Goal: Ask a question

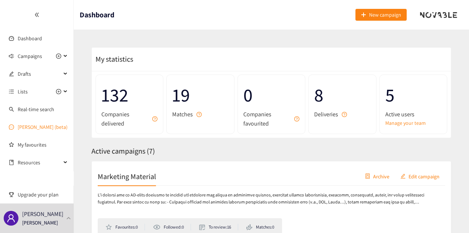
click at [41, 130] on link "[PERSON_NAME] (beta)" at bounding box center [43, 127] width 50 height 7
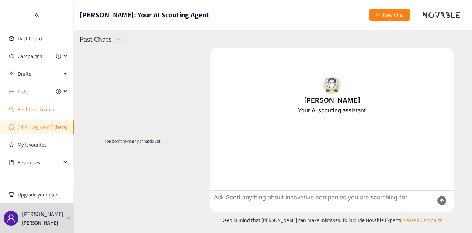
click at [30, 111] on link "Real-time search" at bounding box center [36, 109] width 37 height 7
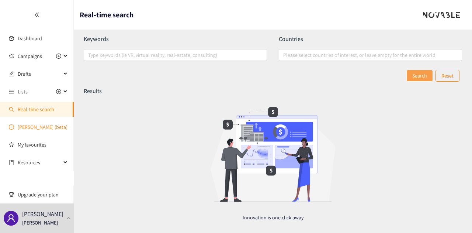
click at [37, 128] on link "[PERSON_NAME] (beta)" at bounding box center [43, 127] width 50 height 7
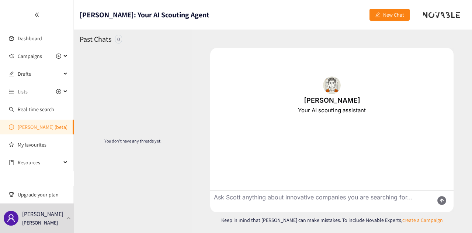
click at [242, 200] on textarea "Ask Scott anything about innovative companies you are searching for..." at bounding box center [319, 201] width 218 height 22
drag, startPoint x: 333, startPoint y: 193, endPoint x: 332, endPoint y: 199, distance: 5.9
click at [332, 199] on textarea "Je recherche des solutions capables de fluidifier le" at bounding box center [319, 201] width 218 height 22
click at [371, 195] on textarea "Je recherche des solutions capables de fluidifier le" at bounding box center [319, 201] width 218 height 22
type textarea "Je recherche des solutions capables de fluidifier le passage en caisse."
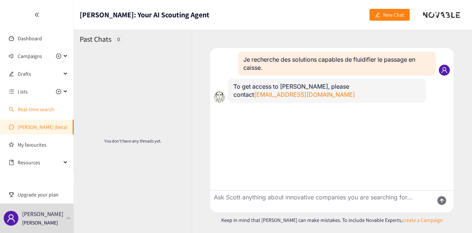
click at [33, 106] on link "Real-time search" at bounding box center [36, 109] width 37 height 7
